Goal: Transaction & Acquisition: Purchase product/service

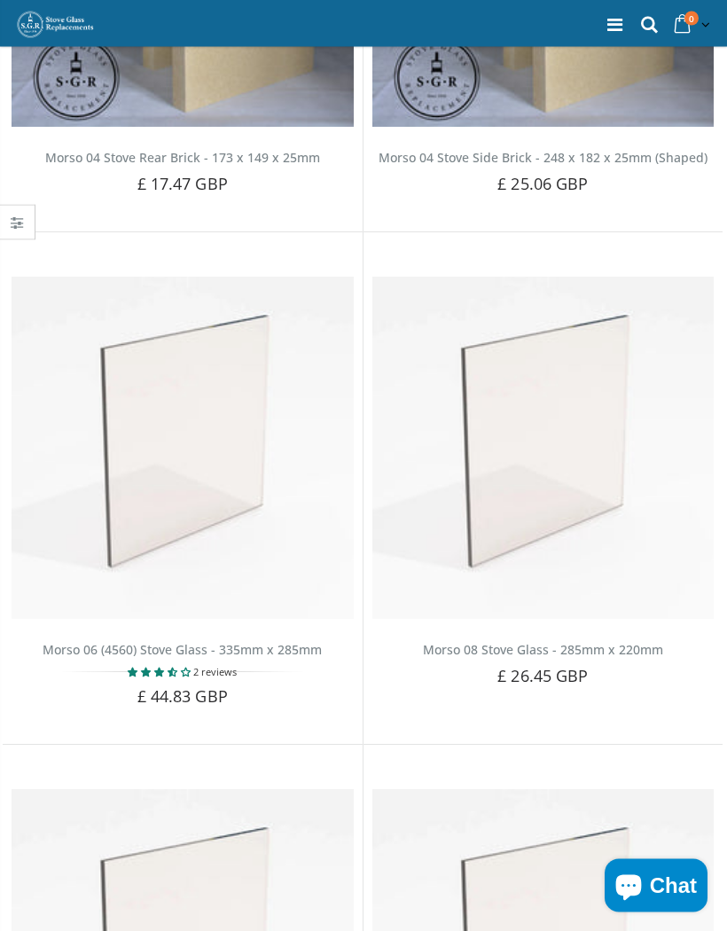
scroll to position [866, 0]
click at [215, 449] on img at bounding box center [183, 448] width 342 height 342
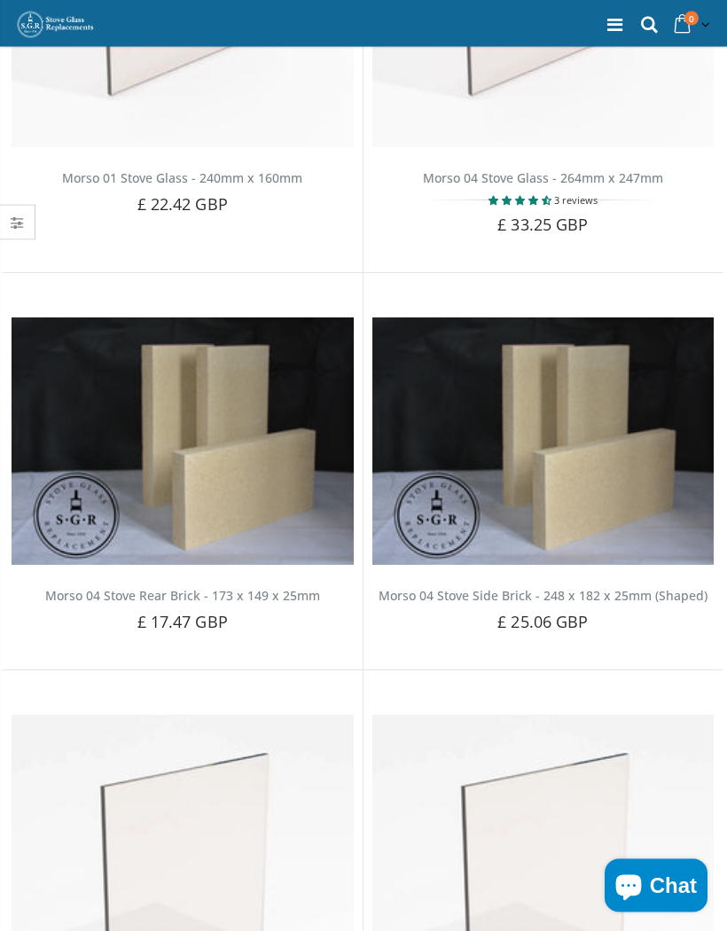
scroll to position [387, 0]
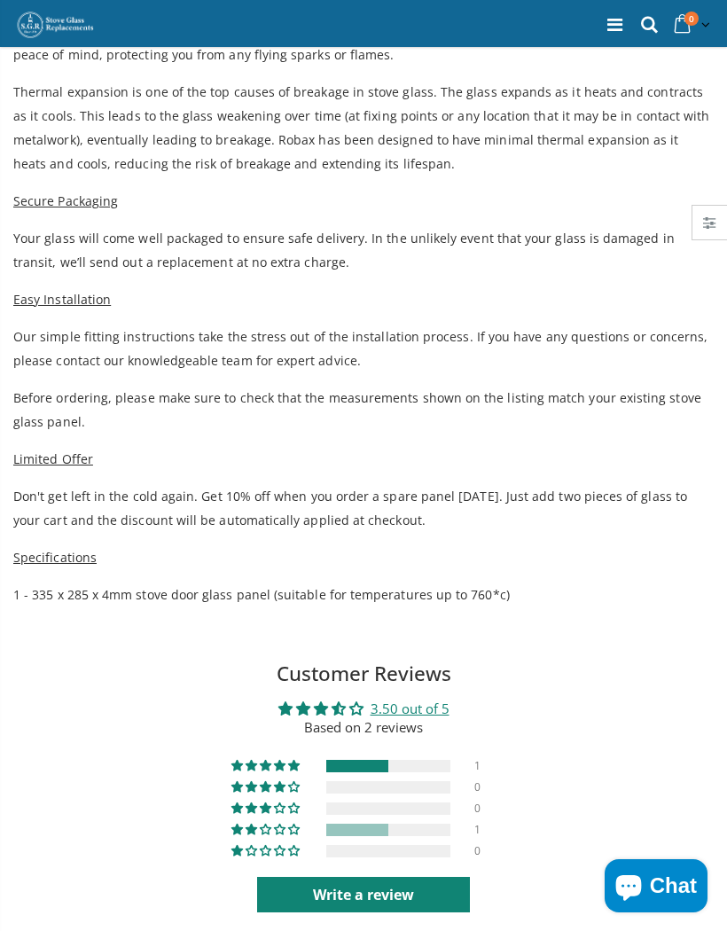
scroll to position [413, 0]
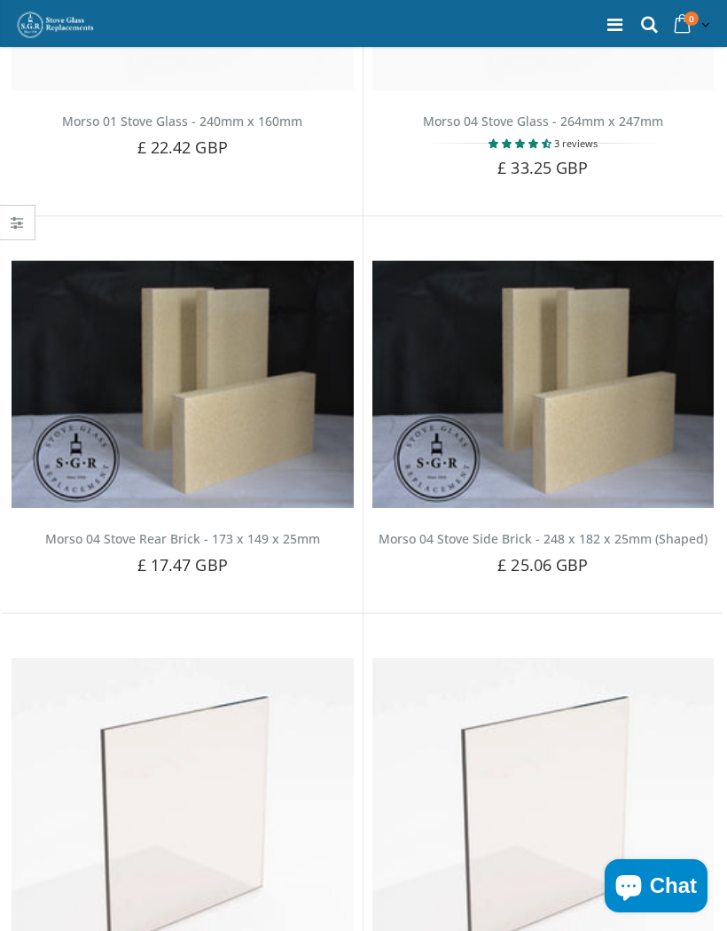
scroll to position [206, 0]
